Goal: Check status: Check status

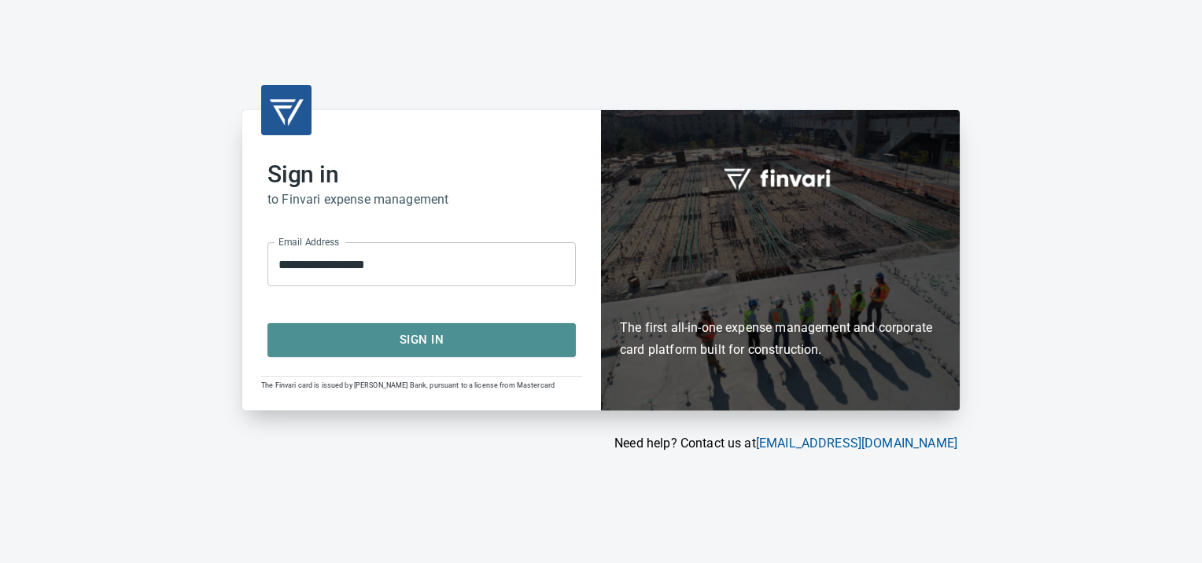
click at [420, 335] on span "Sign In" at bounding box center [422, 340] width 274 height 20
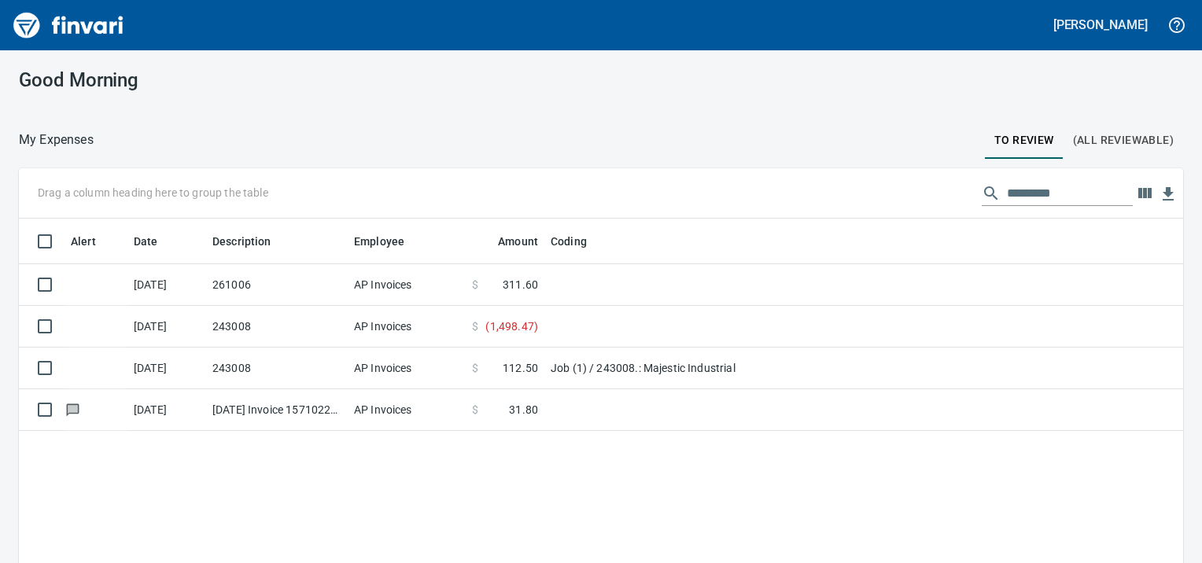
scroll to position [2, 2]
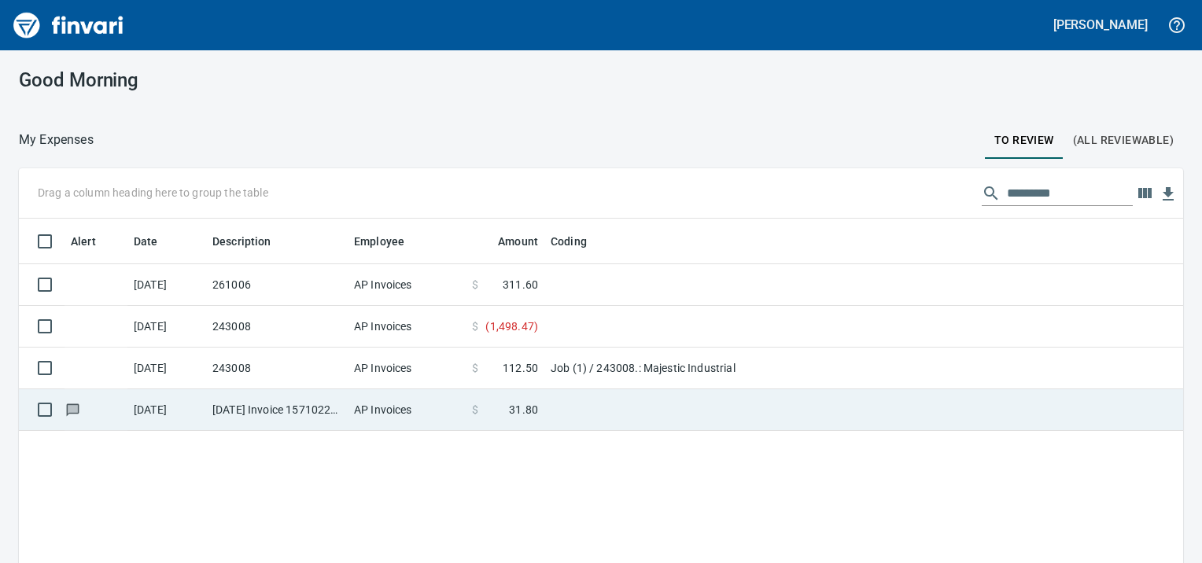
click at [348, 398] on td "AP Invoices" at bounding box center [407, 410] width 118 height 42
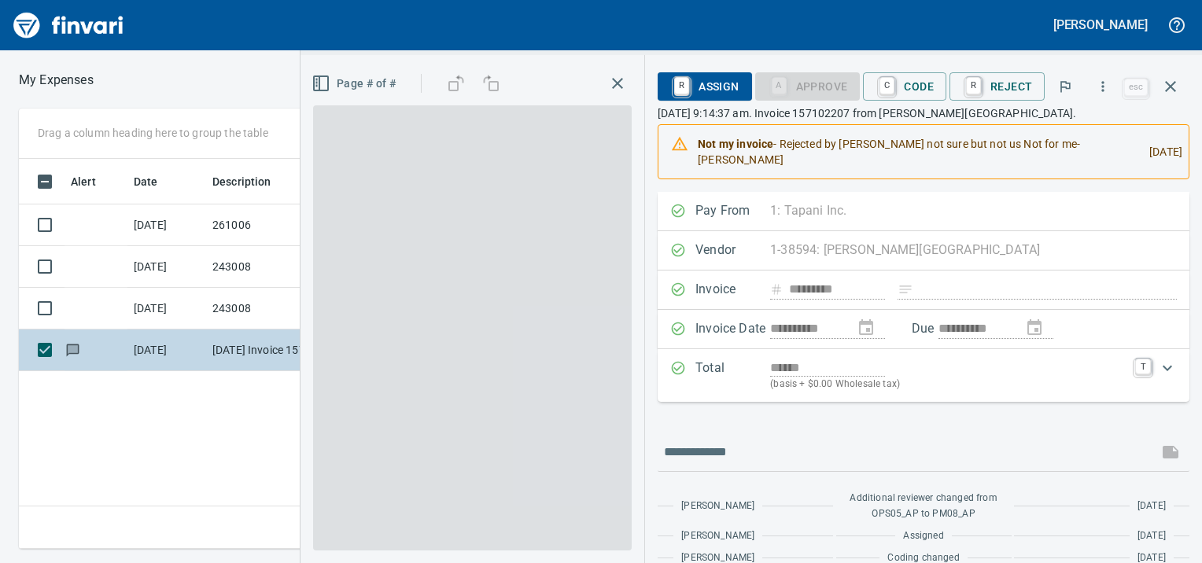
scroll to position [367, 747]
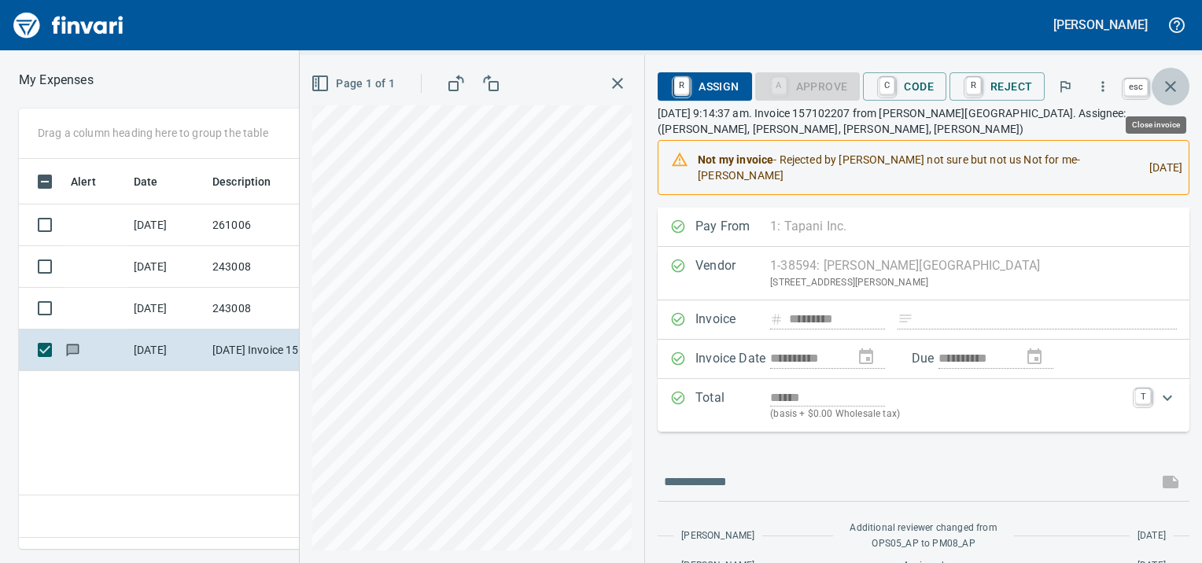
click at [1170, 90] on icon "button" at bounding box center [1170, 86] width 19 height 19
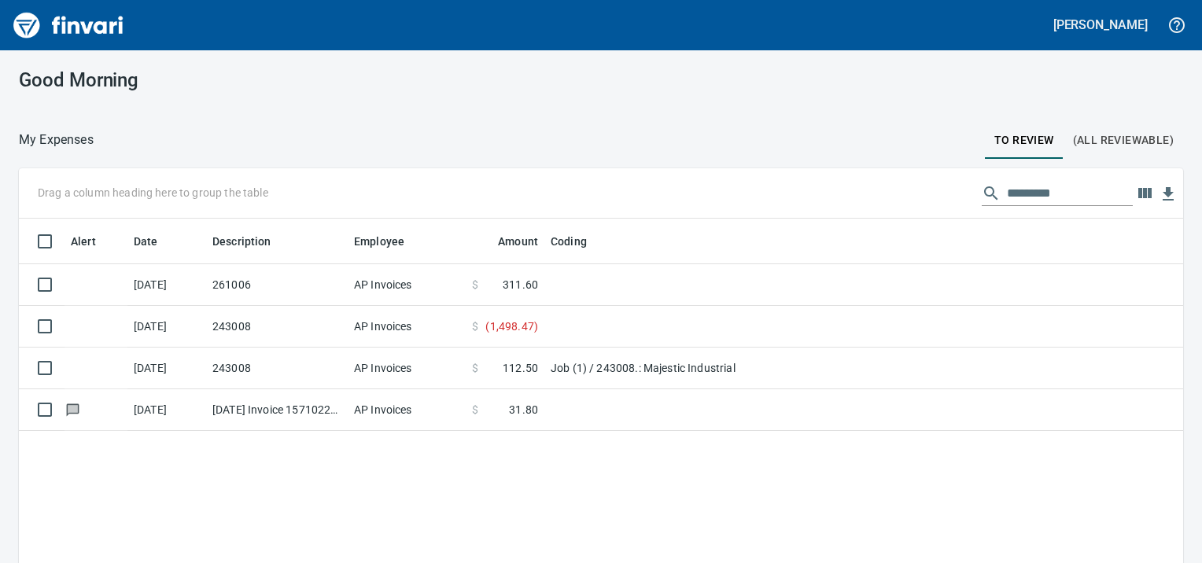
scroll to position [378, 1140]
